Goal: Information Seeking & Learning: Learn about a topic

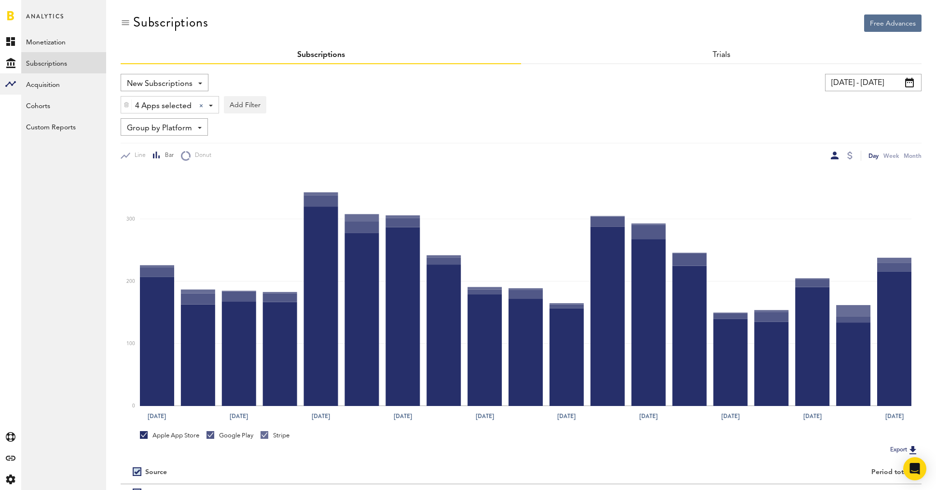
click at [183, 83] on span "New Subscriptions" at bounding box center [160, 84] width 66 height 16
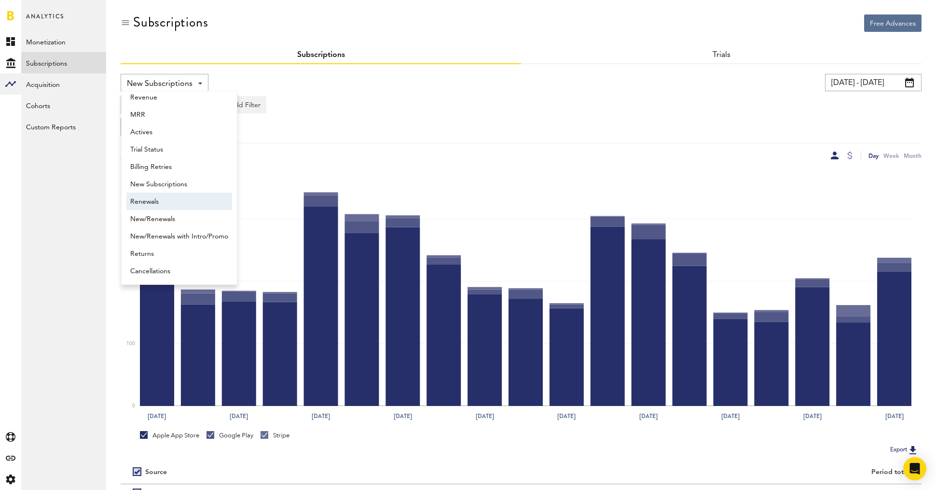
click at [157, 207] on span "Renewals" at bounding box center [179, 202] width 98 height 16
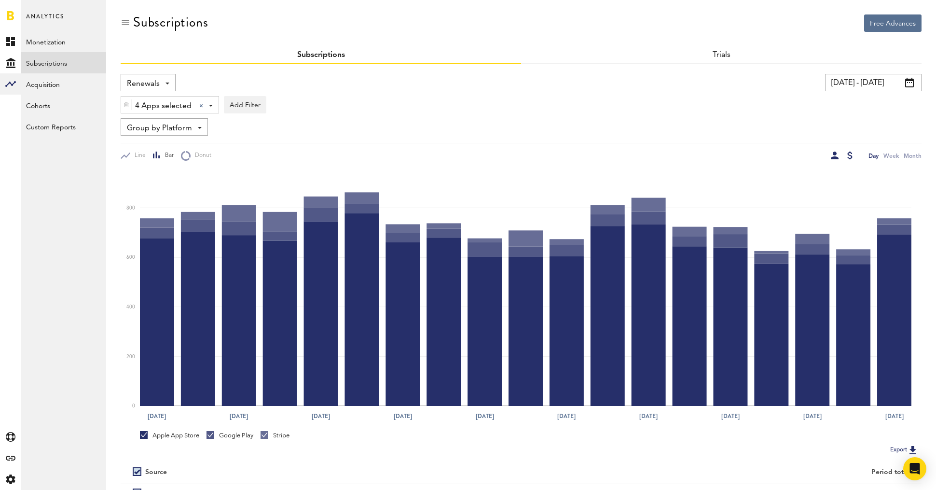
click at [852, 156] on div at bounding box center [850, 156] width 5 height 8
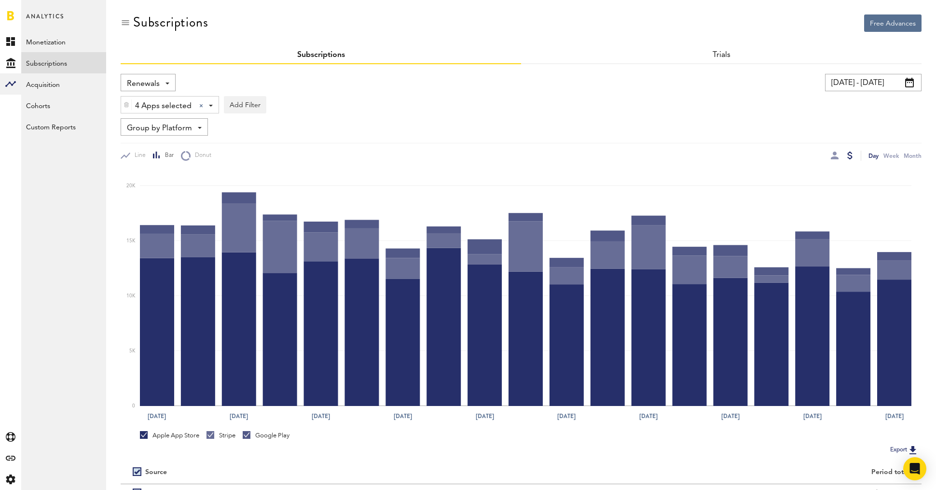
click at [845, 85] on input "[DATE] - [DATE]" at bounding box center [873, 82] width 97 height 17
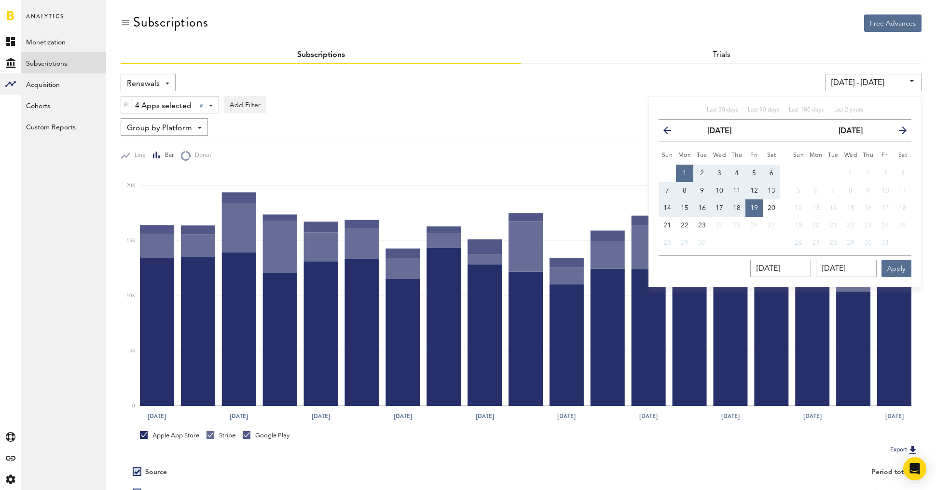
click at [688, 171] on button "1" at bounding box center [684, 173] width 17 height 17
type input "[DATE] - [DATE]"
type input "[DATE]"
click at [667, 228] on button "21" at bounding box center [667, 225] width 17 height 17
type input "[DATE] - [DATE]"
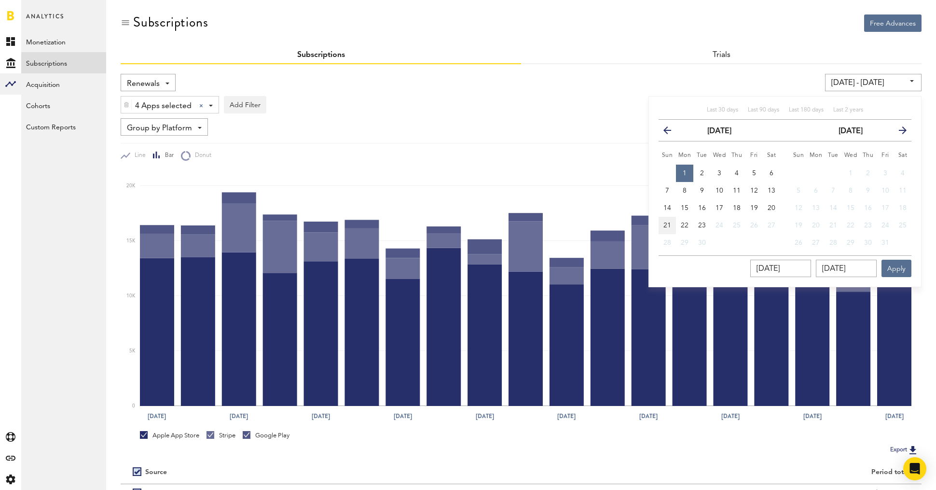
type input "[DATE]"
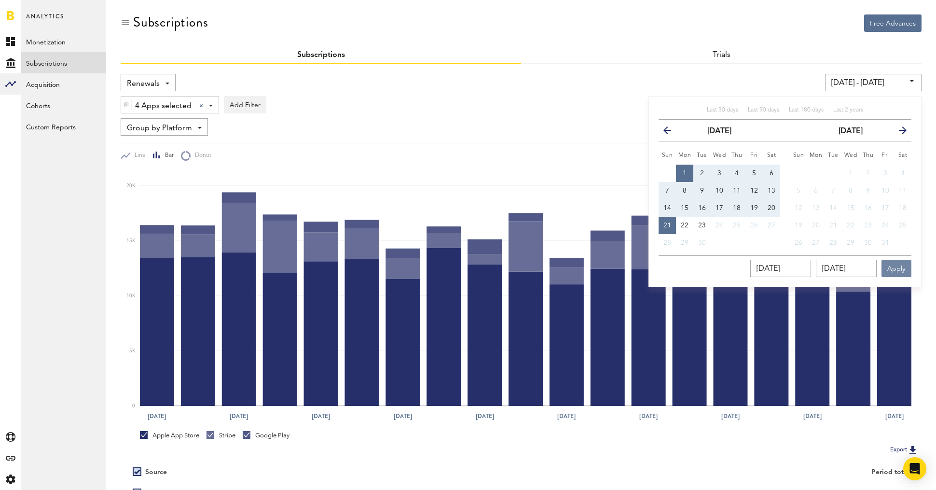
click at [901, 269] on button "Apply" at bounding box center [897, 268] width 30 height 17
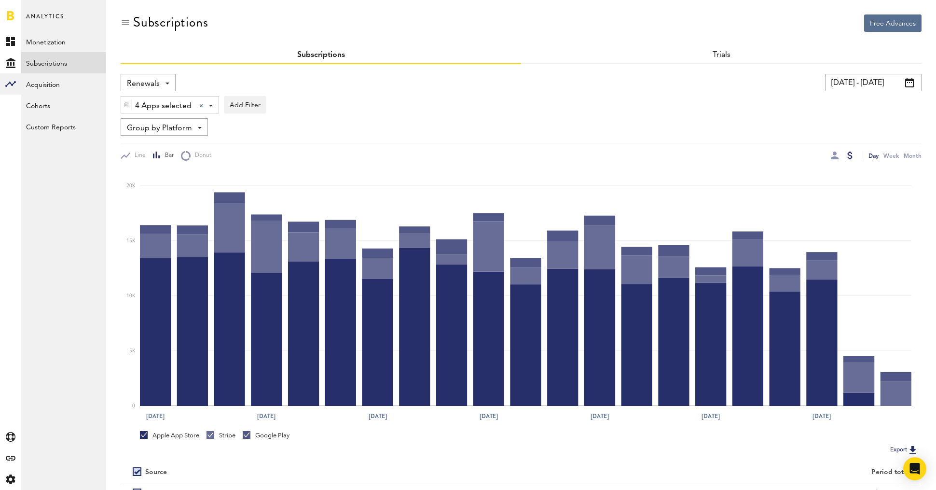
click at [246, 436] on link "Google Play" at bounding box center [266, 435] width 47 height 9
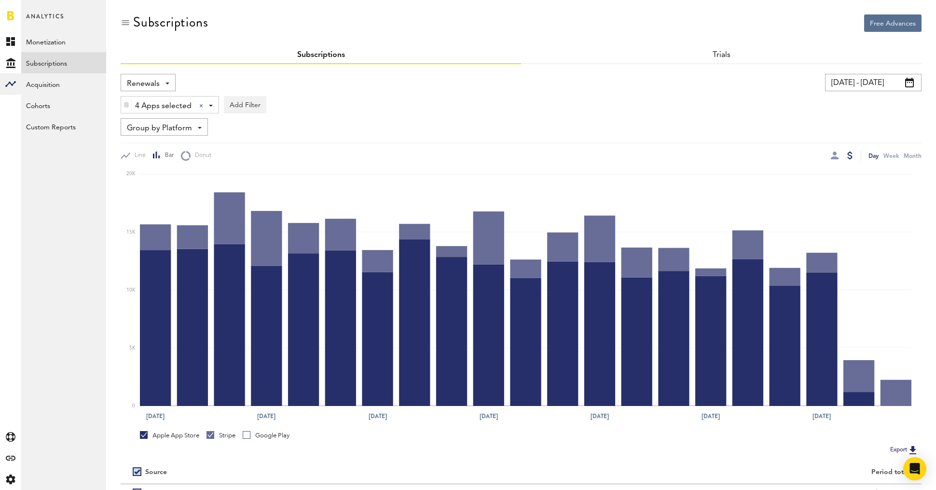
click at [214, 437] on div at bounding box center [211, 435] width 8 height 8
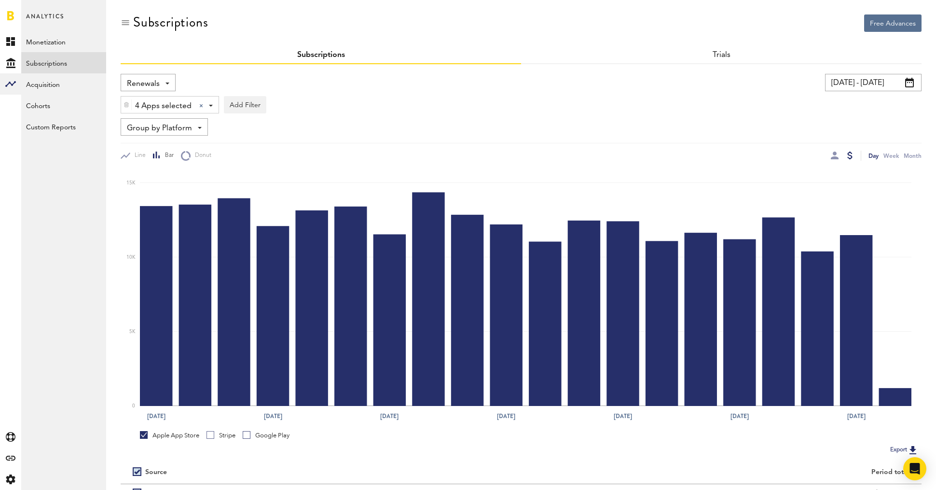
click at [147, 435] on div at bounding box center [144, 435] width 8 height 8
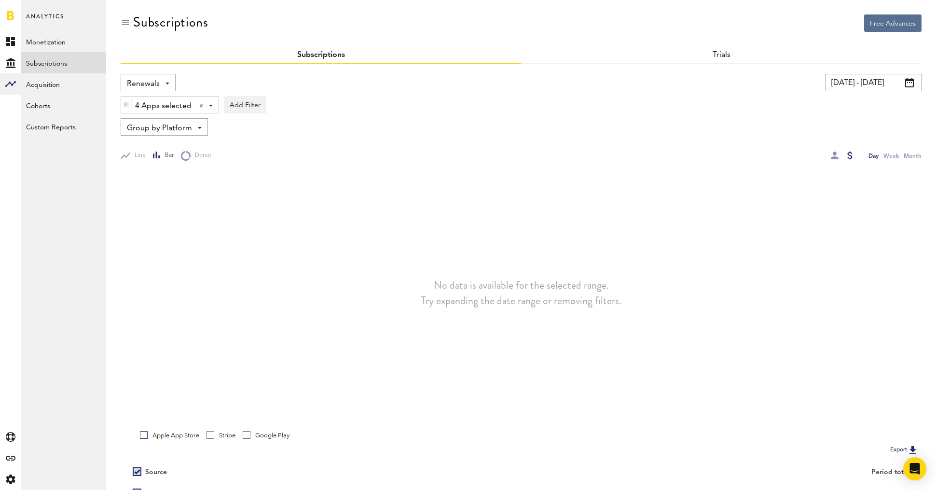
click at [212, 435] on link "Stripe" at bounding box center [221, 435] width 29 height 9
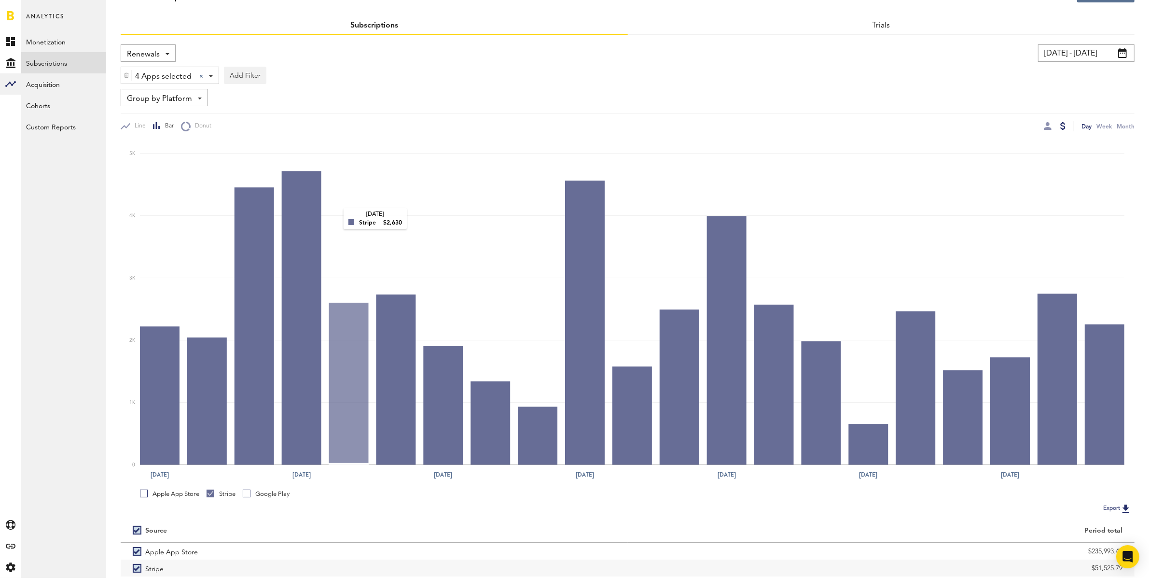
scroll to position [97, 0]
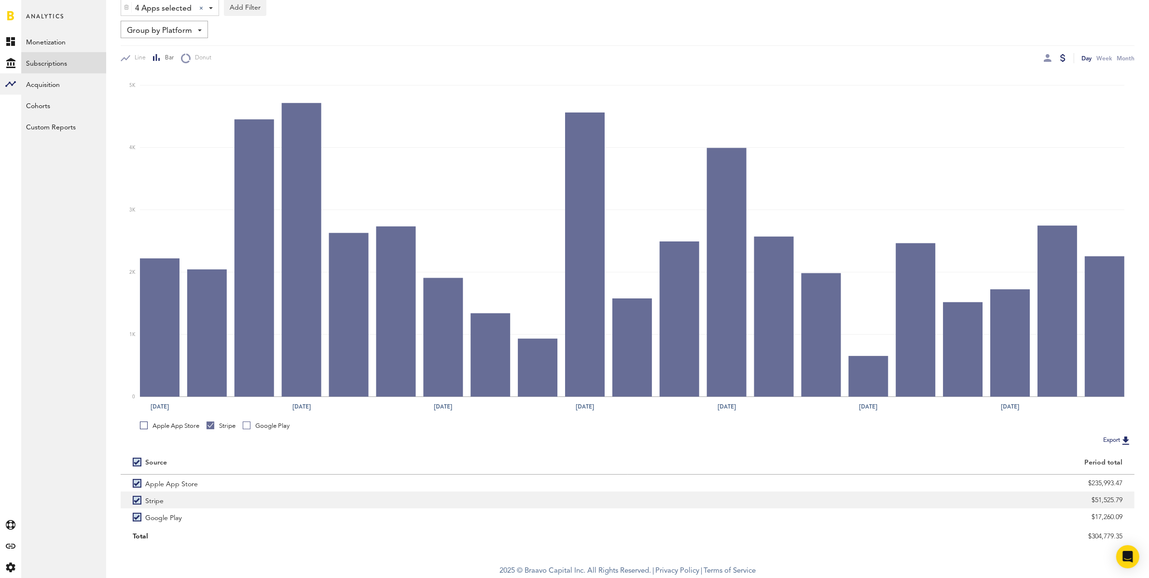
click at [136, 489] on label "Stripe" at bounding box center [374, 499] width 483 height 17
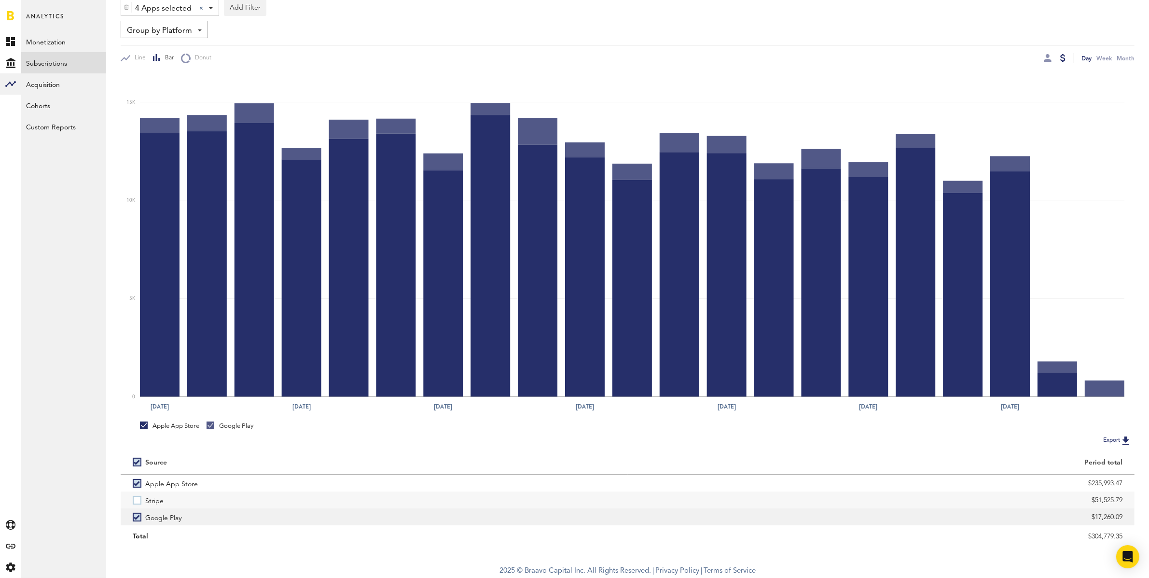
click at [139, 489] on label "Google Play" at bounding box center [374, 516] width 483 height 17
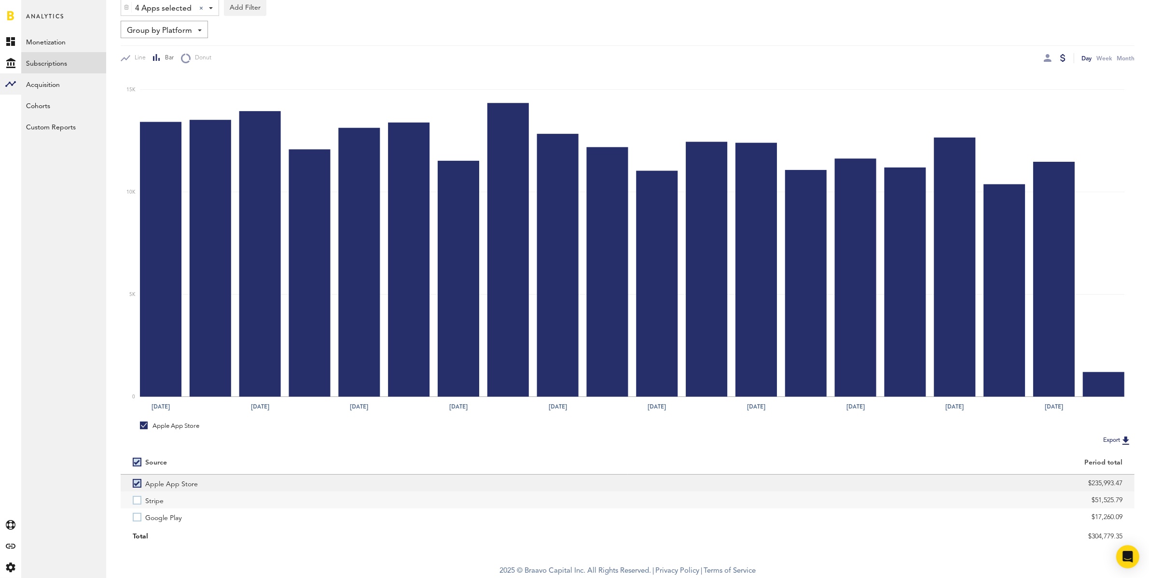
click at [139, 484] on label "Apple App Store" at bounding box center [374, 482] width 483 height 17
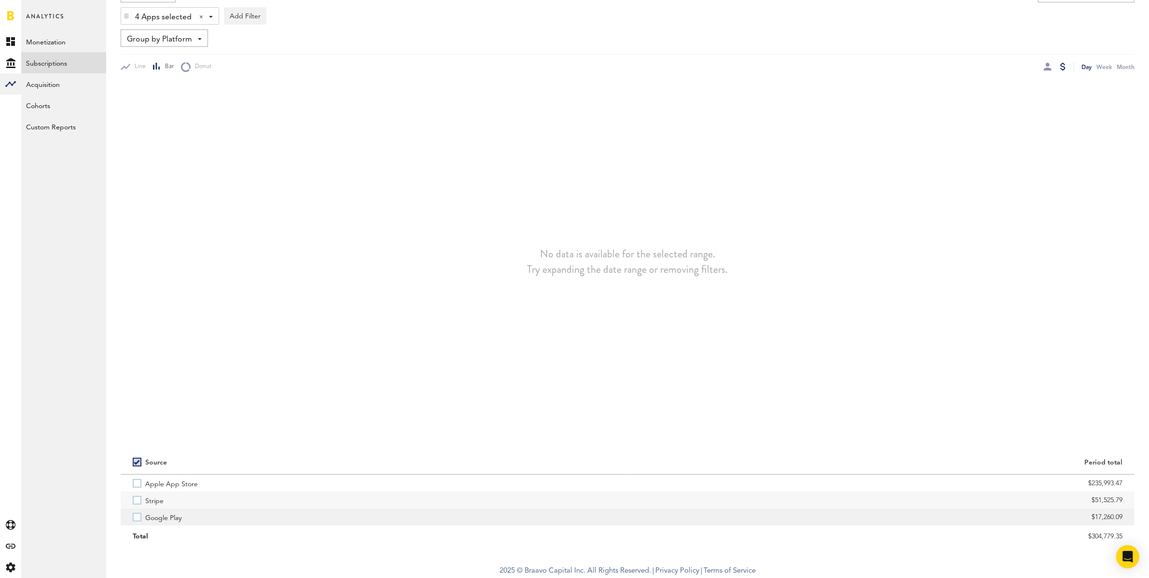
click at [139, 489] on label "Google Play" at bounding box center [374, 516] width 483 height 17
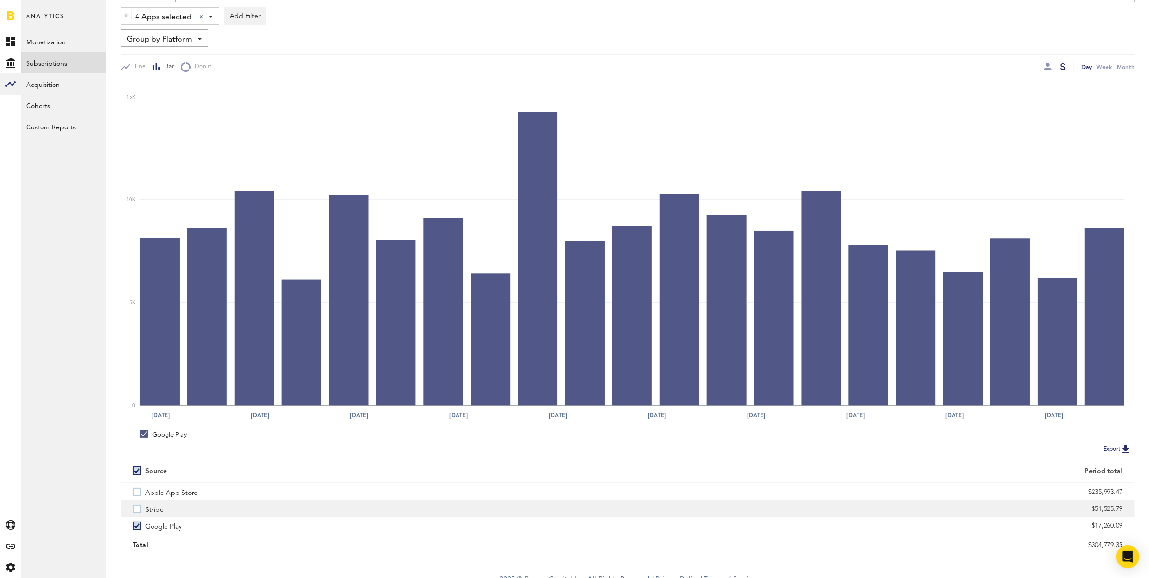
scroll to position [79, 0]
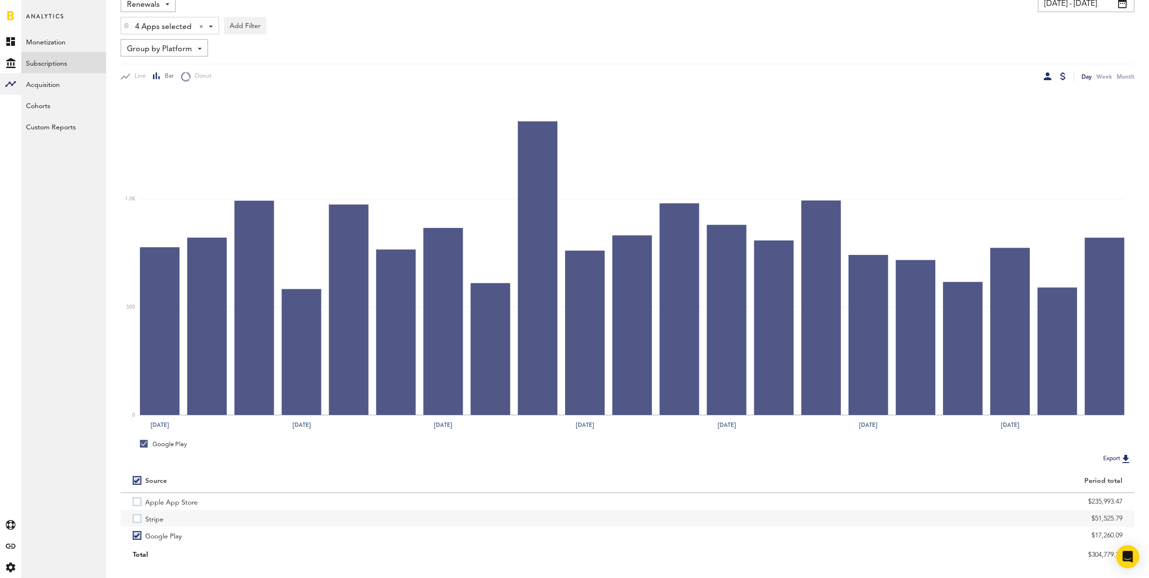
click at [945, 78] on div at bounding box center [1048, 76] width 8 height 8
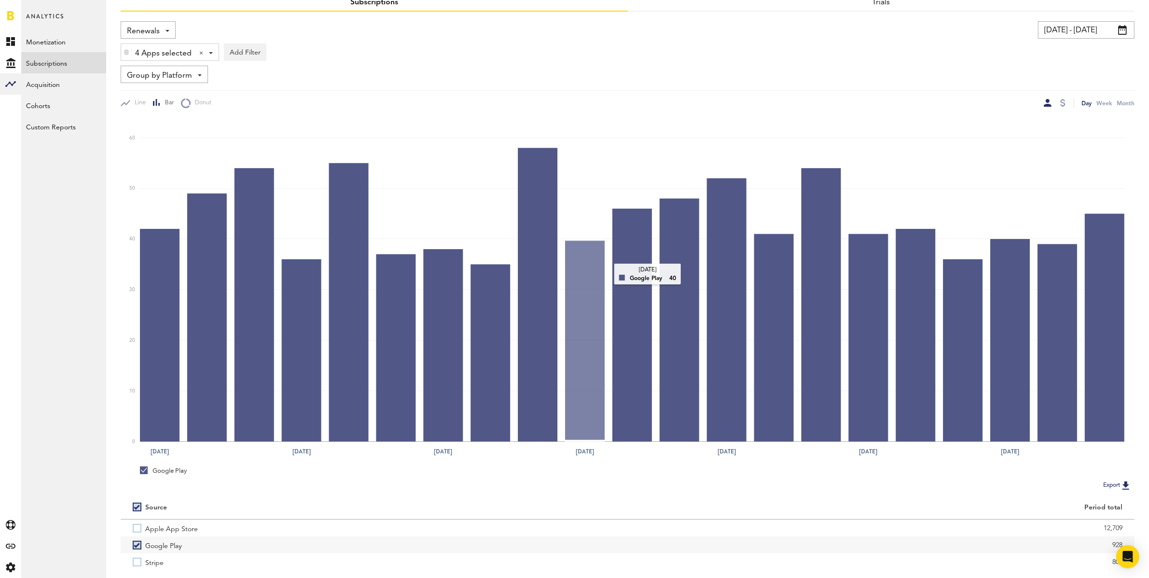
scroll to position [97, 0]
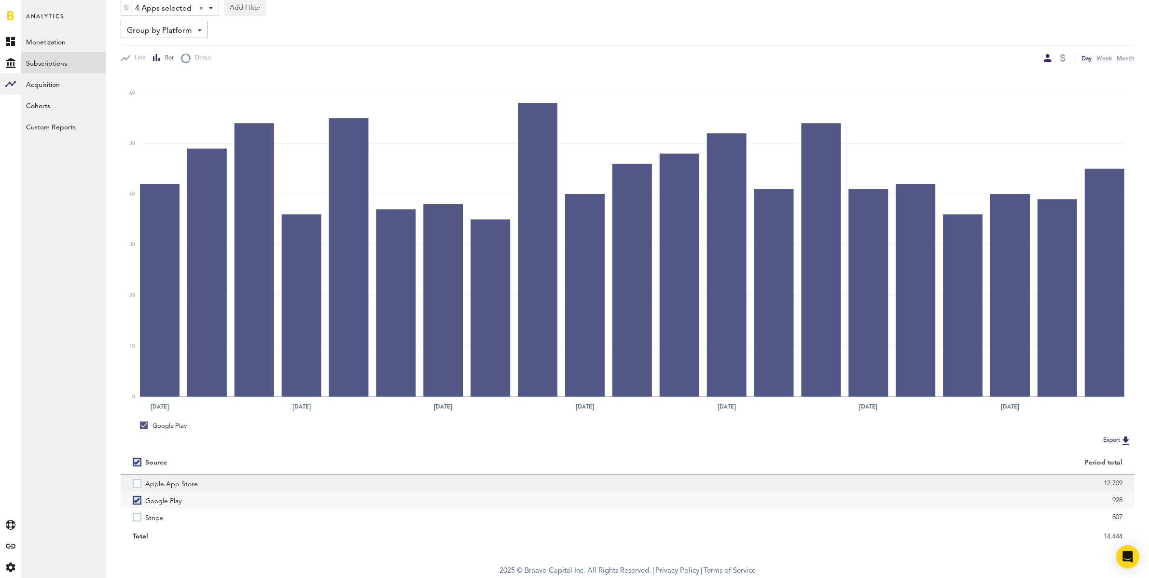
click at [137, 484] on label "Apple App Store" at bounding box center [374, 482] width 483 height 17
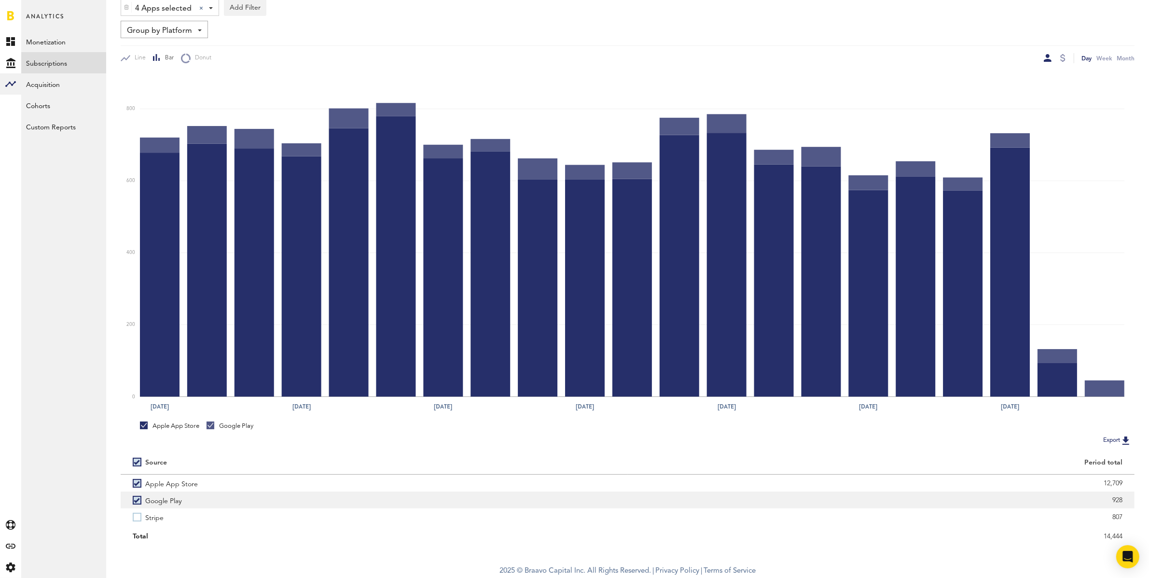
click at [138, 489] on label "Google Play" at bounding box center [374, 499] width 483 height 17
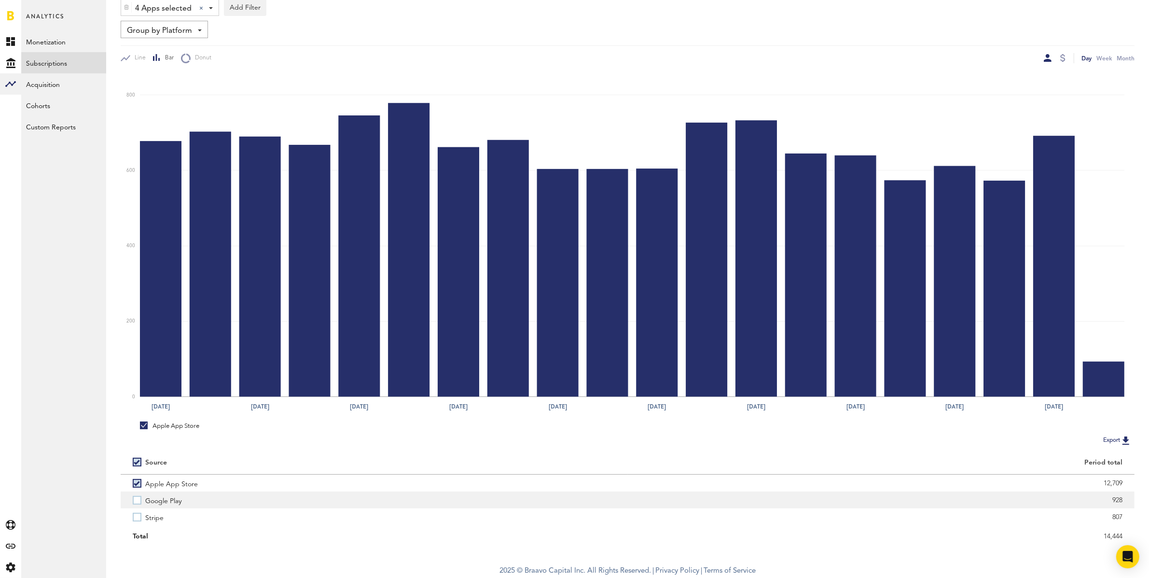
click at [135, 489] on label "Google Play" at bounding box center [374, 499] width 483 height 17
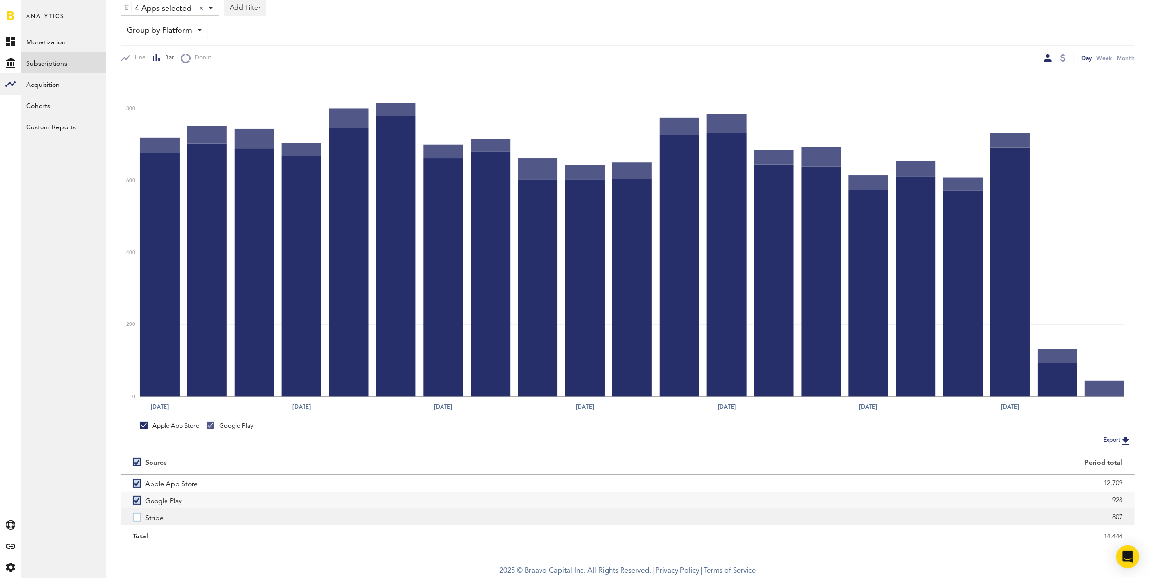
click at [140, 489] on label "Stripe" at bounding box center [374, 516] width 483 height 17
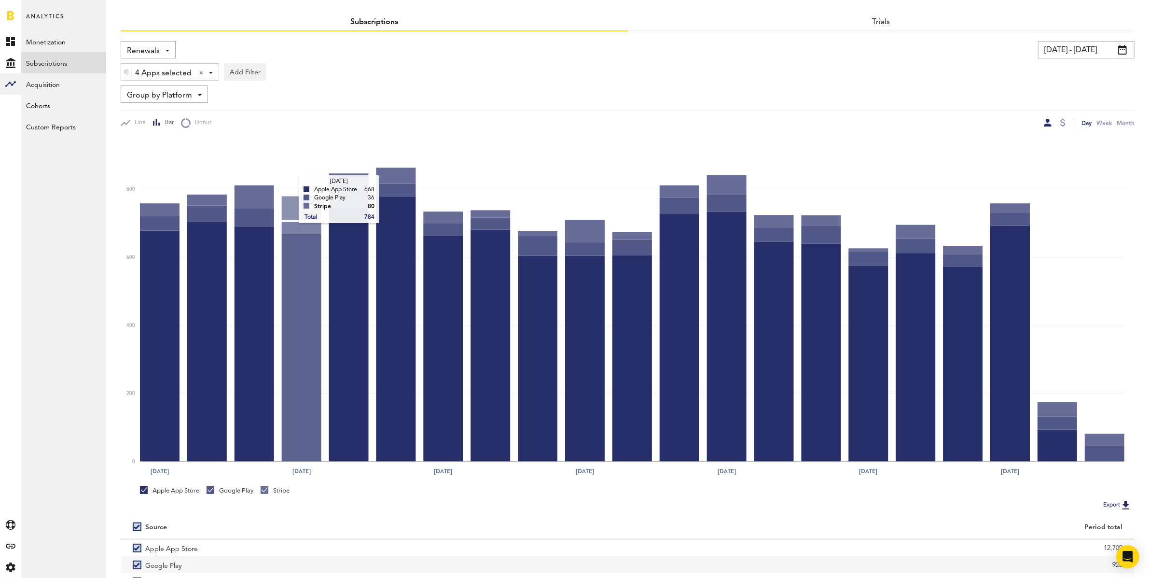
scroll to position [0, 0]
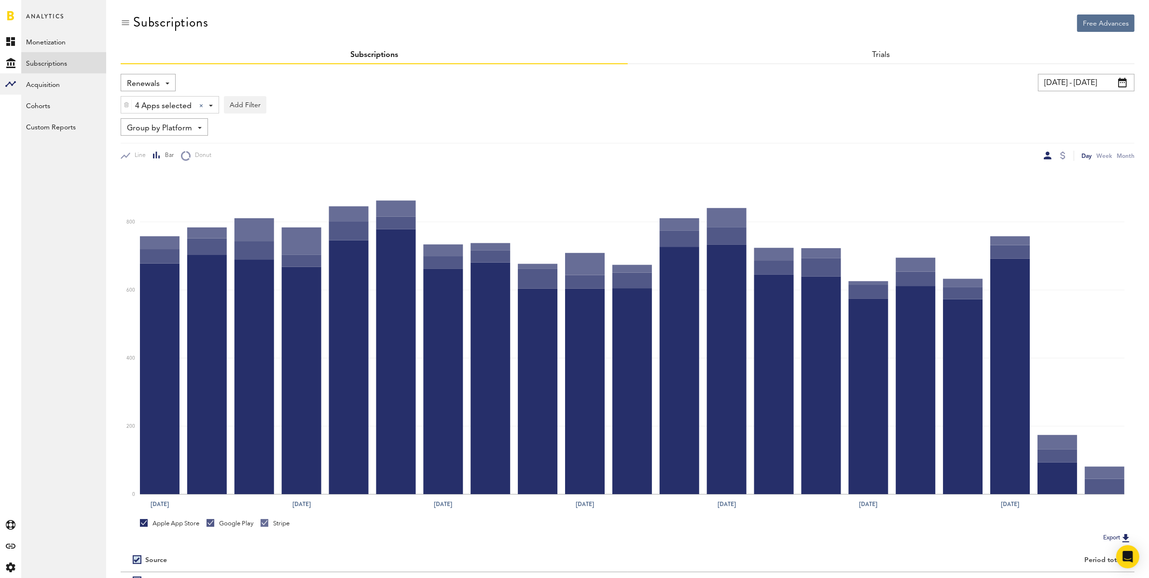
click at [191, 125] on span "Group by Platform" at bounding box center [159, 128] width 65 height 16
click at [206, 197] on span "Group by Subscription Duration" at bounding box center [178, 202] width 97 height 16
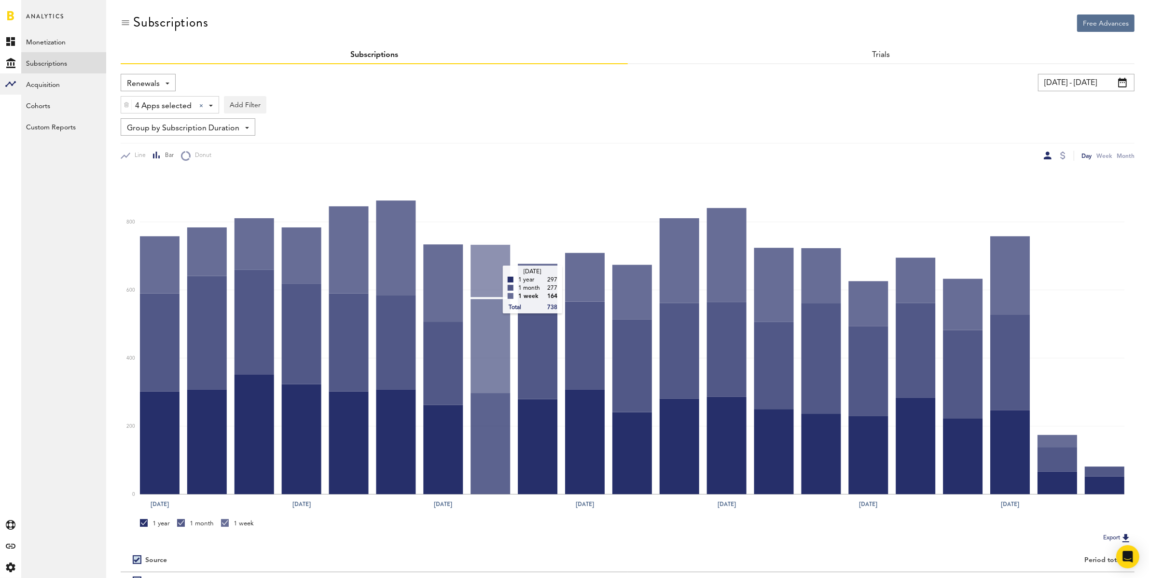
scroll to position [97, 0]
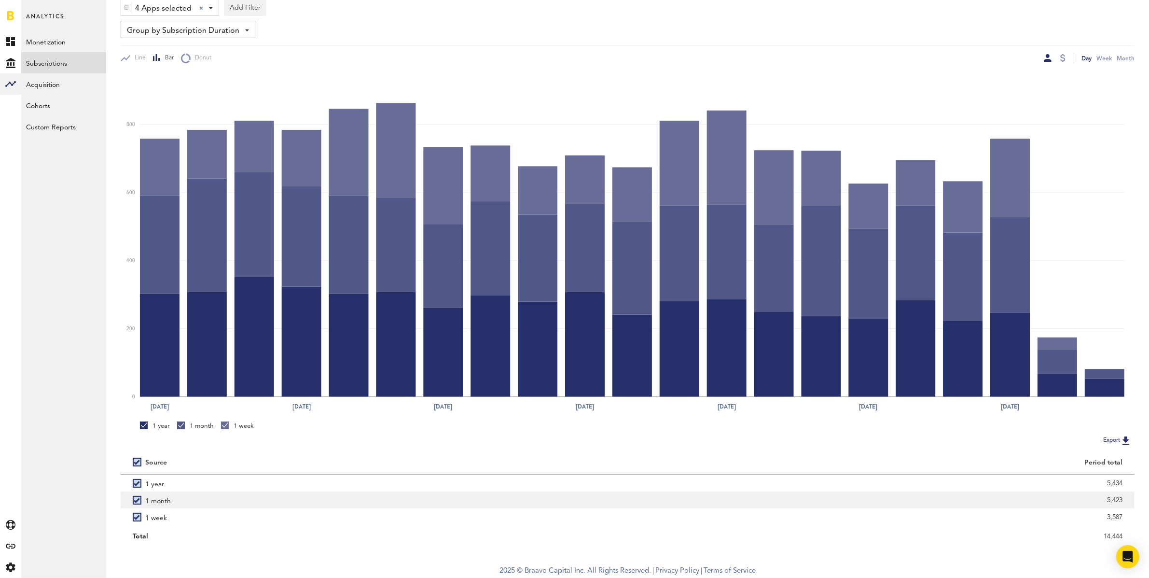
click at [139, 489] on label "1 month" at bounding box center [374, 499] width 483 height 17
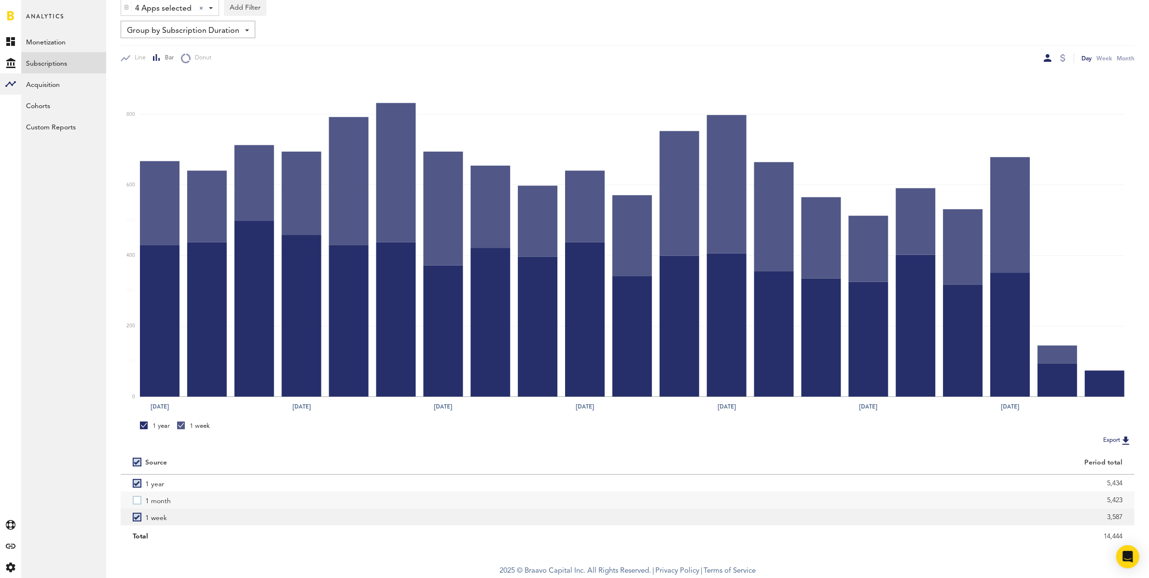
click at [138, 489] on label "1 week" at bounding box center [374, 516] width 483 height 17
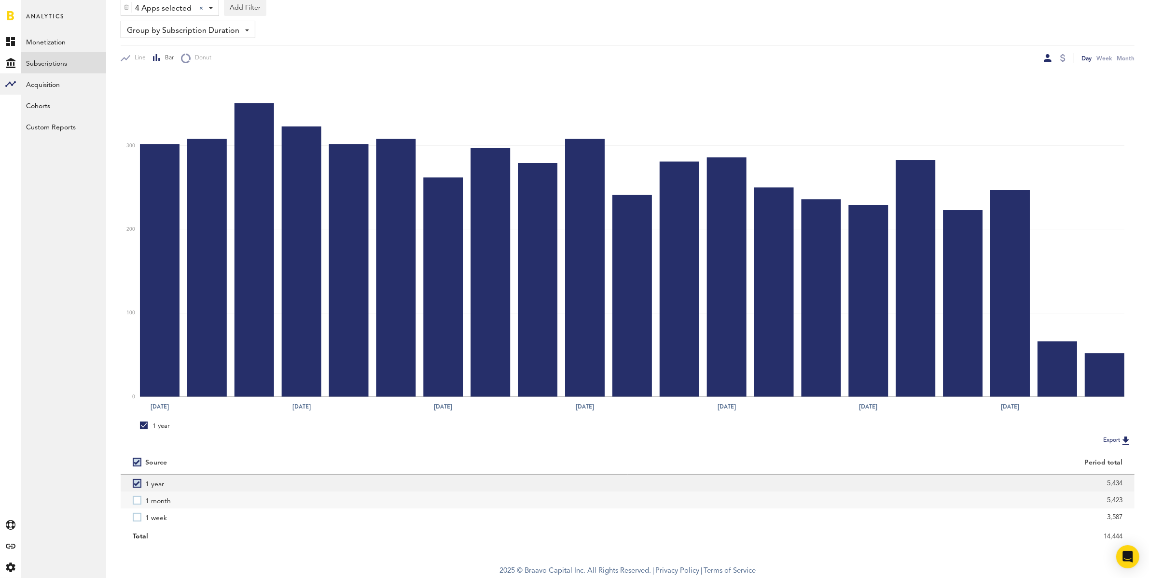
click at [139, 482] on label "1 year" at bounding box center [374, 482] width 483 height 17
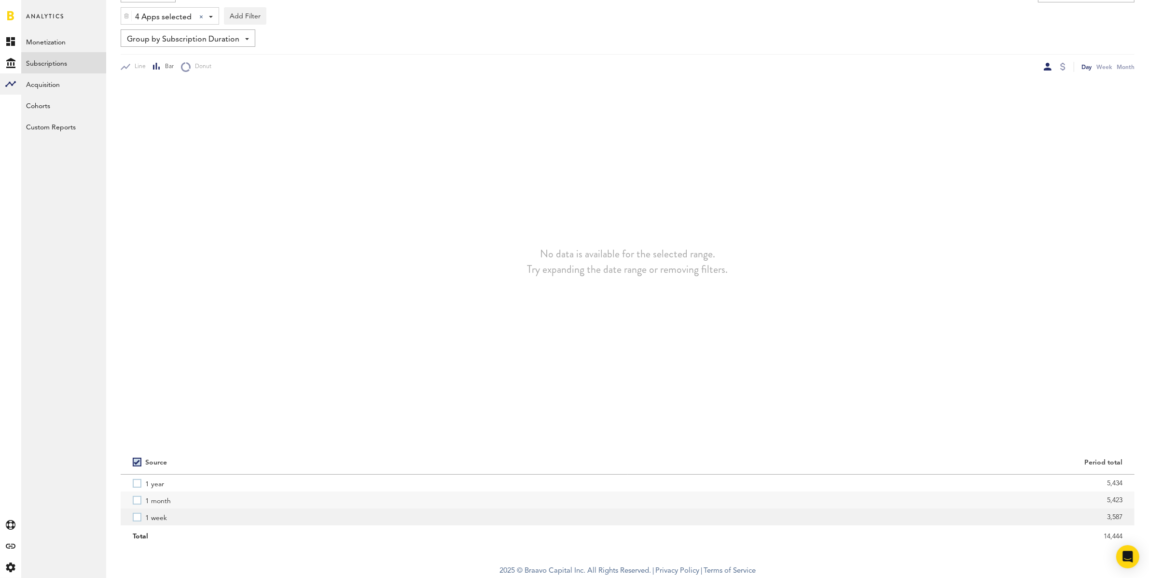
click at [137, 489] on label "1 week" at bounding box center [374, 516] width 483 height 17
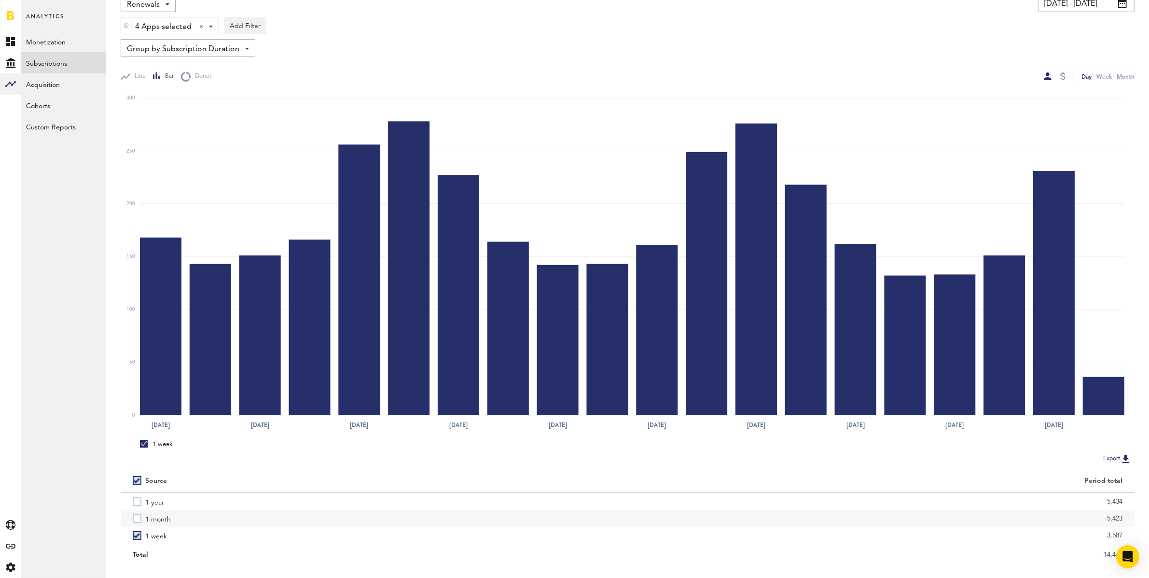
click at [133, 489] on label "1 week" at bounding box center [374, 535] width 483 height 17
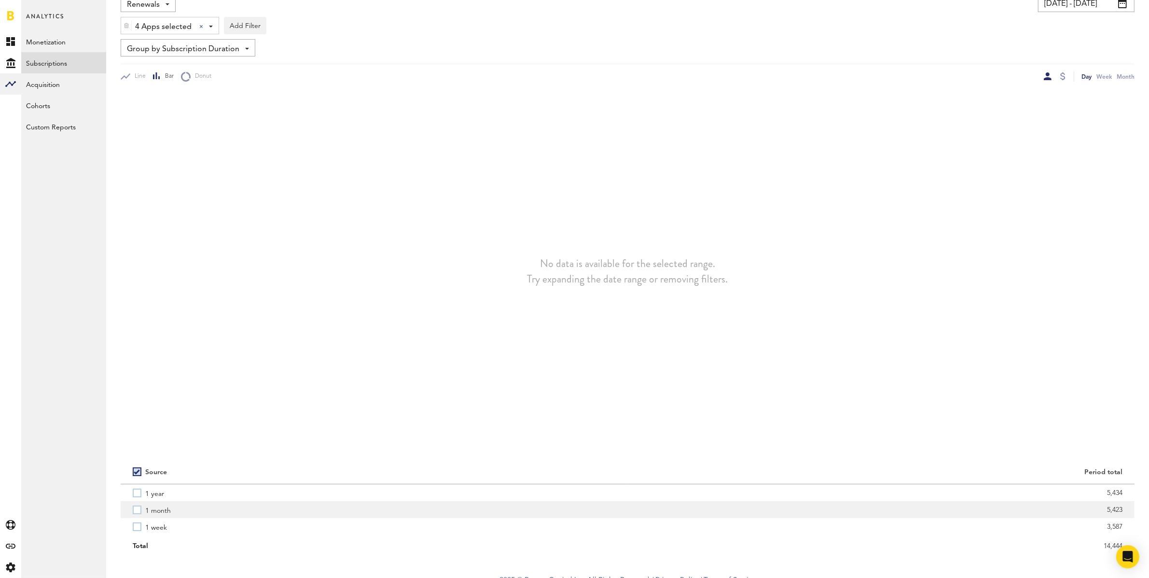
click at [138, 489] on label "1 month" at bounding box center [374, 509] width 483 height 17
